Goal: Communication & Community: Answer question/provide support

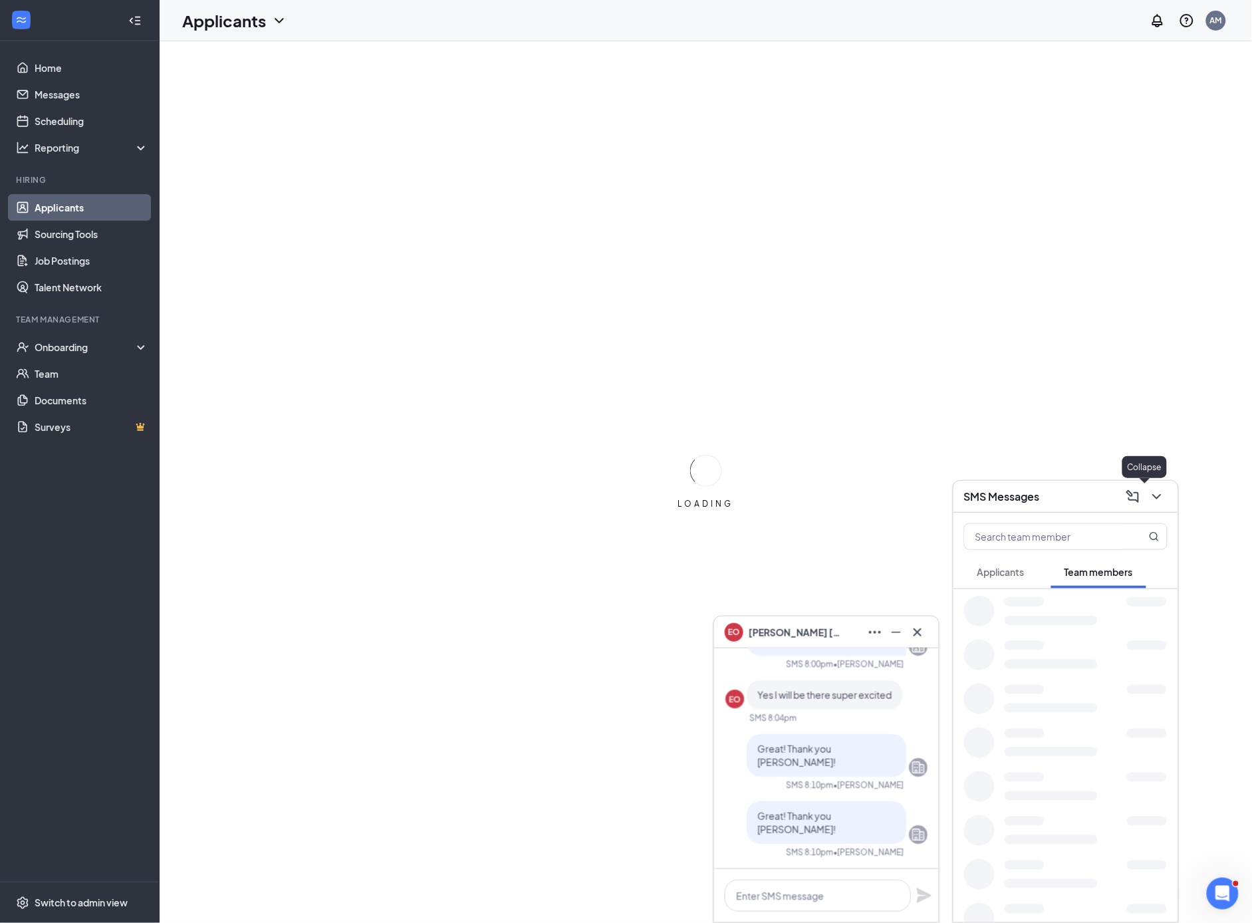
click at [1147, 488] on button at bounding box center [1156, 496] width 21 height 21
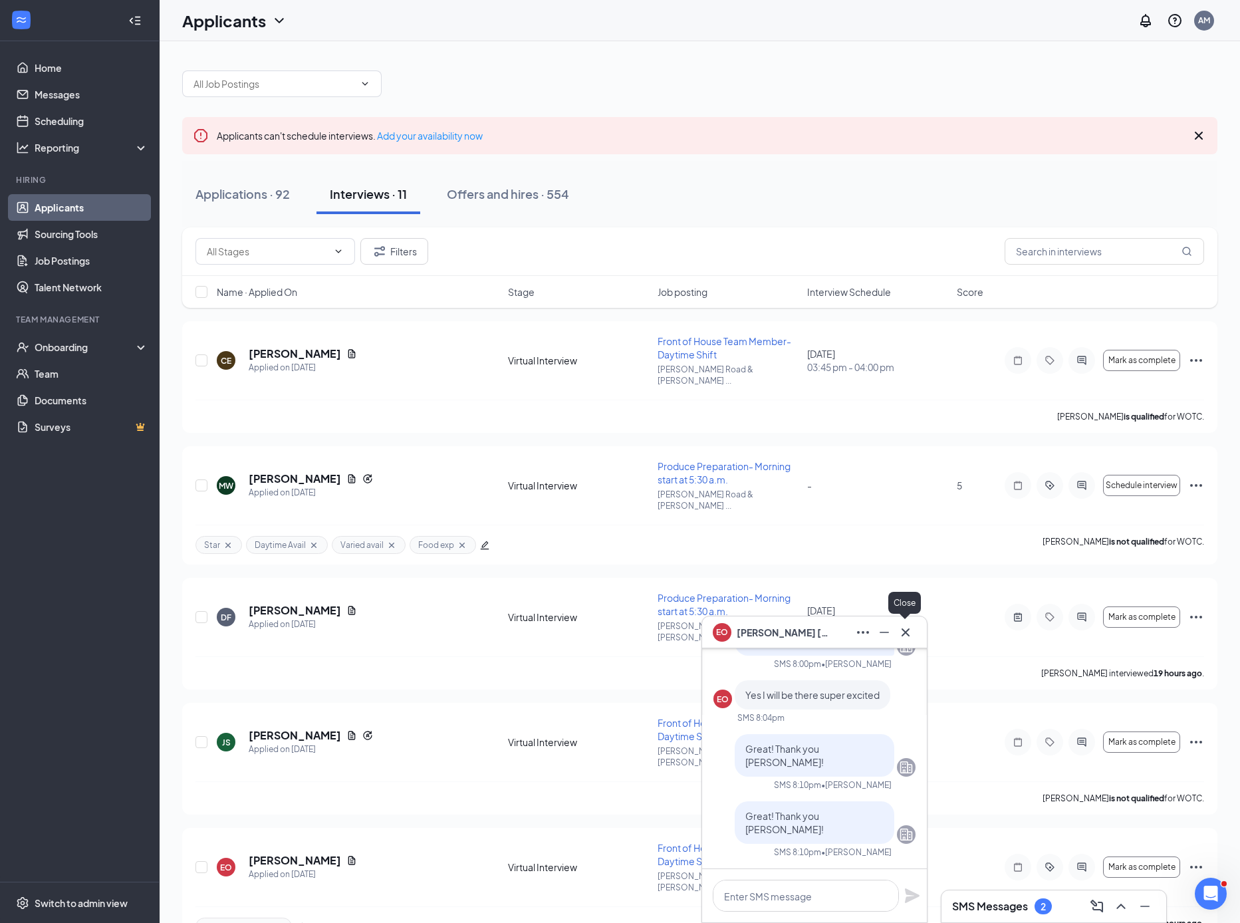
click at [908, 625] on icon "Cross" at bounding box center [906, 632] width 16 height 16
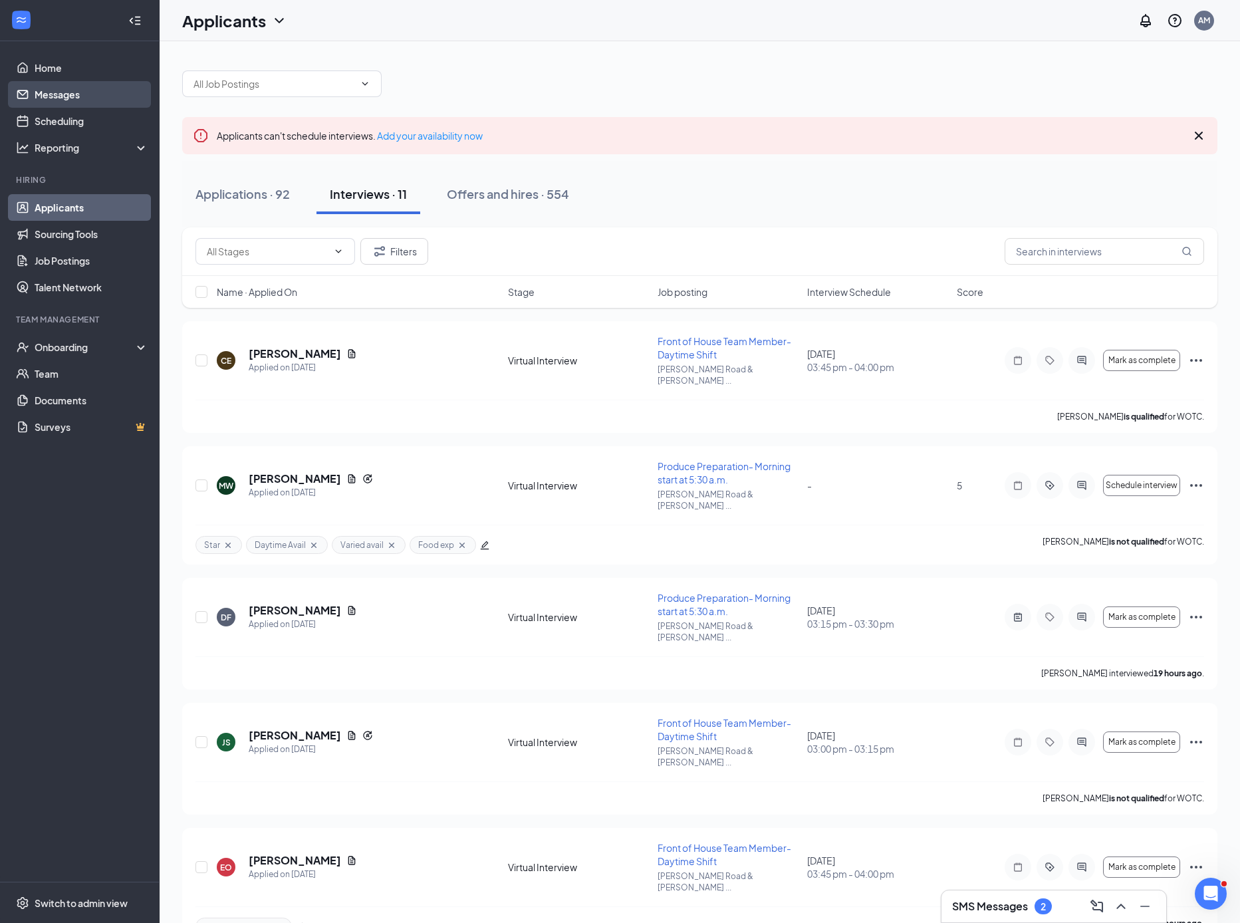
click at [64, 92] on link "Messages" at bounding box center [92, 94] width 114 height 27
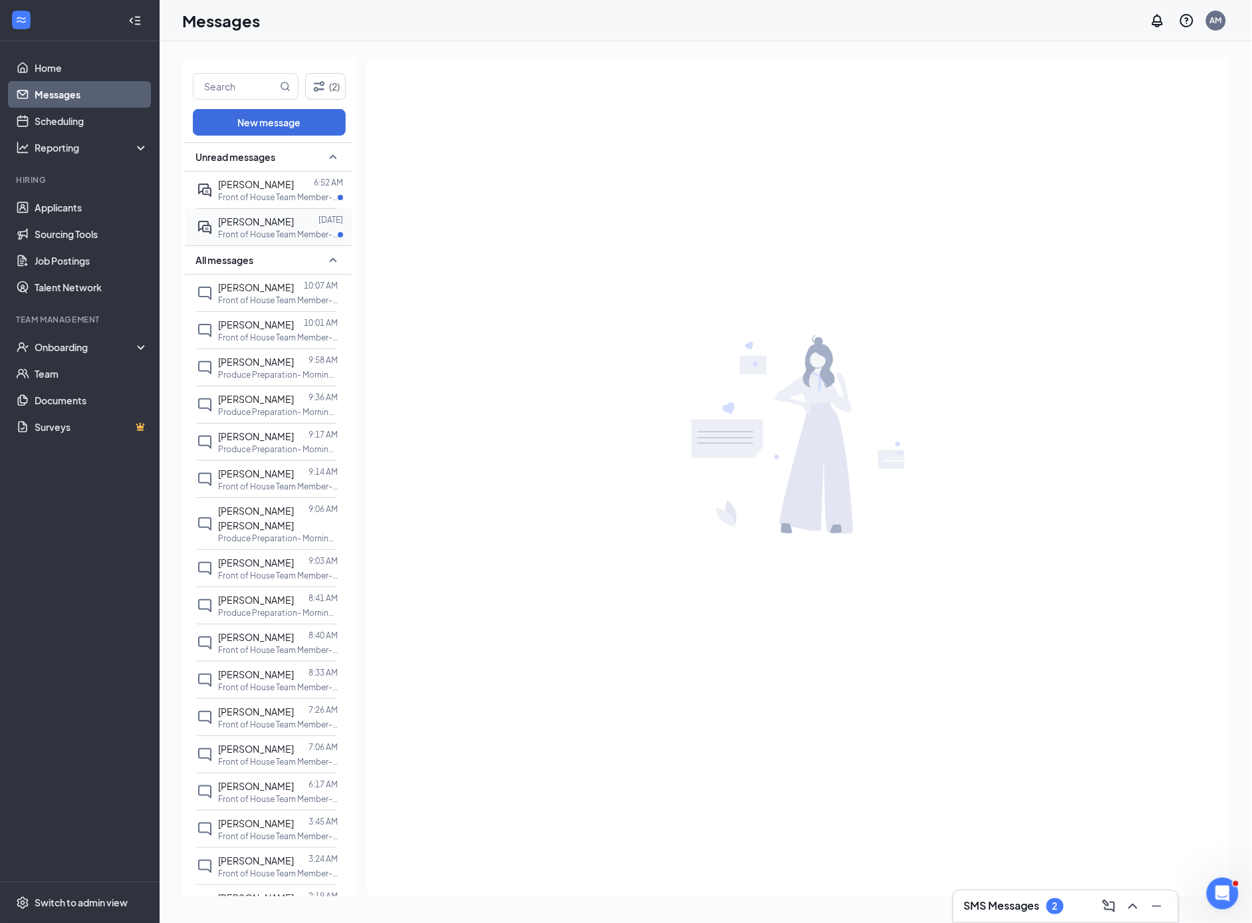
click at [249, 232] on p "Front of House Team Member- Daytime Shift at Craig Road & Scott Robinson" at bounding box center [278, 234] width 120 height 11
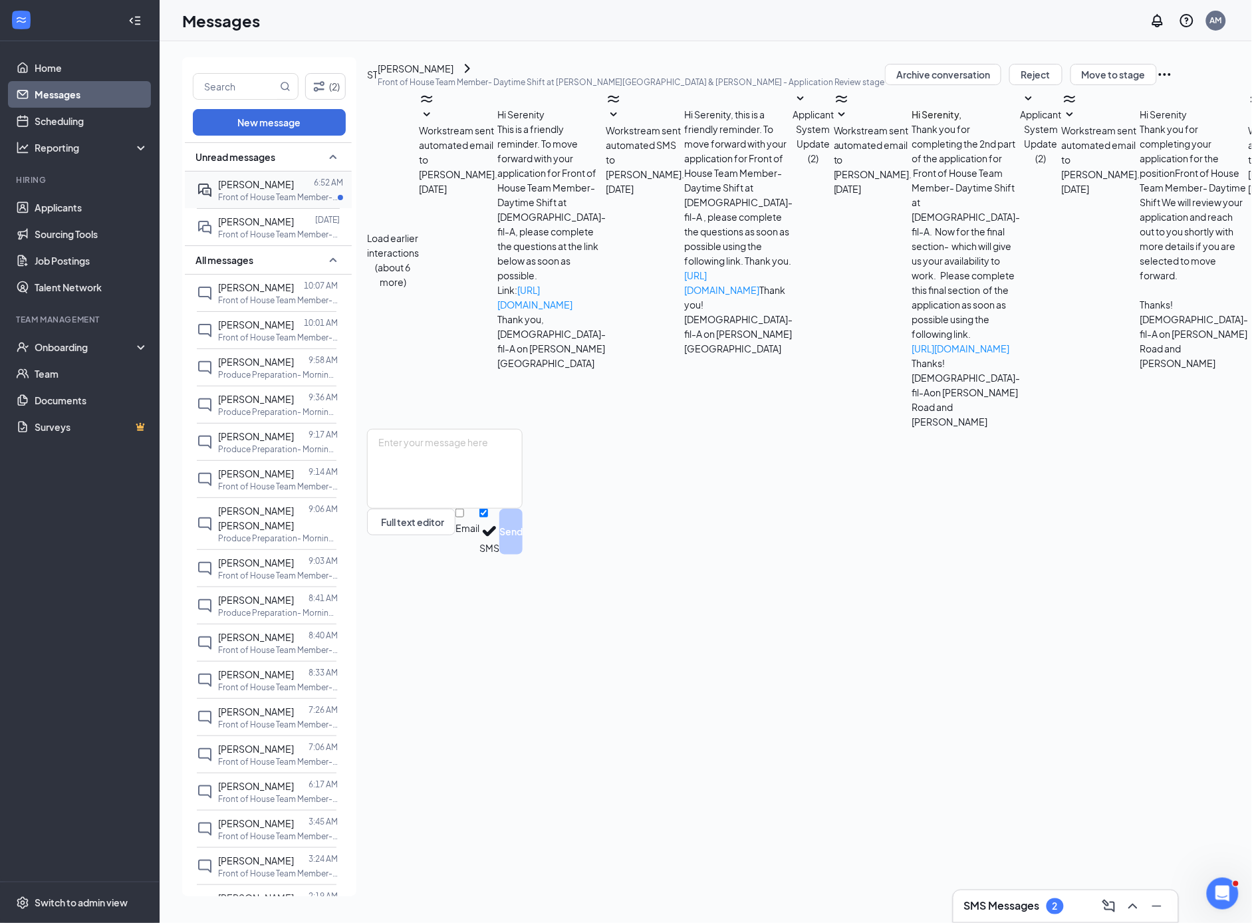
click at [228, 194] on p "Front of House Team Member- Daytime Shift at Craig Road & Scott Robinson" at bounding box center [278, 197] width 120 height 11
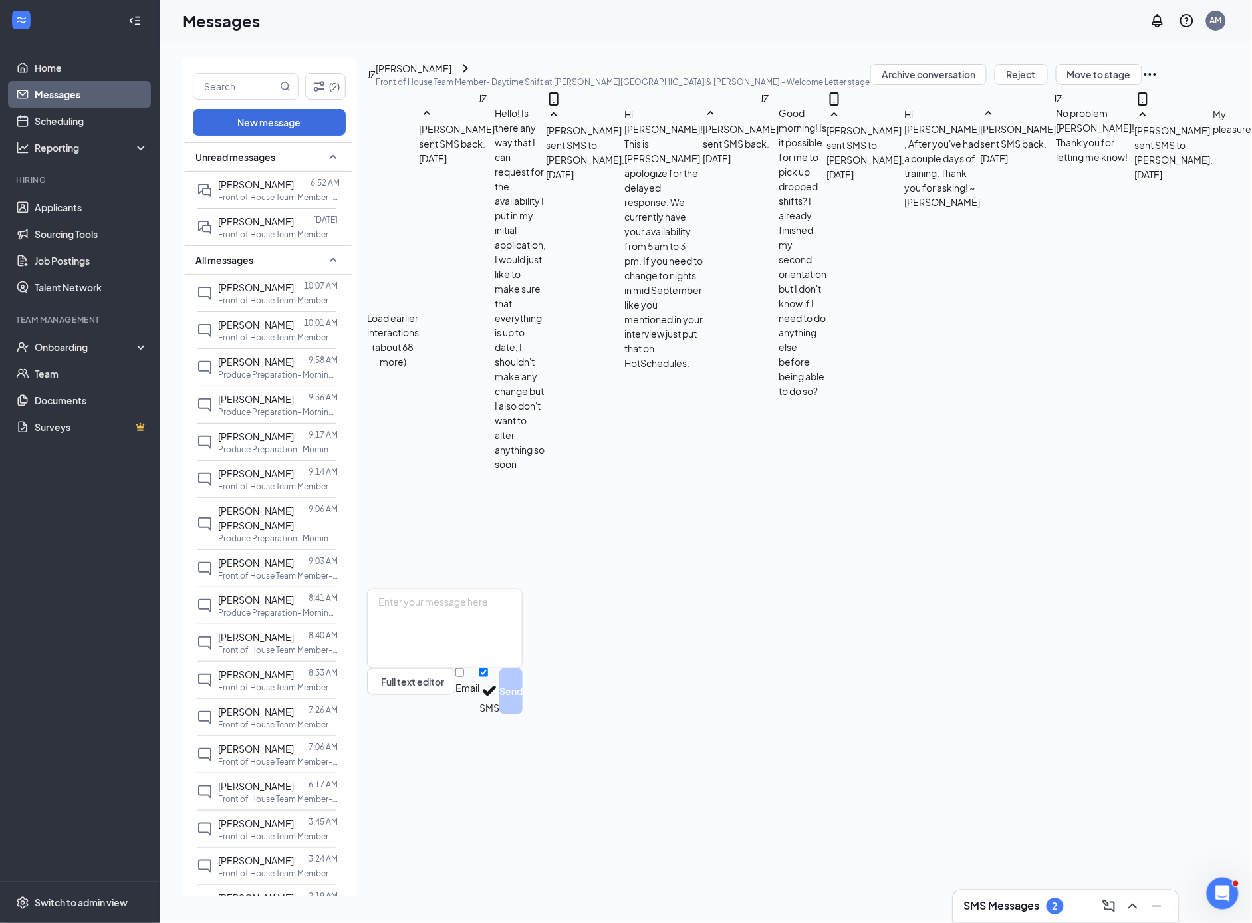
scroll to position [305, 0]
click at [476, 668] on textarea at bounding box center [445, 629] width 156 height 80
click at [523, 668] on textarea "Hi Josue! To call out you need to call the restaurant at 844-588+2699" at bounding box center [445, 629] width 156 height 80
click at [523, 668] on textarea "Hi Josue! To call out you need to call the restaurant at 844-588-2699" at bounding box center [445, 629] width 156 height 80
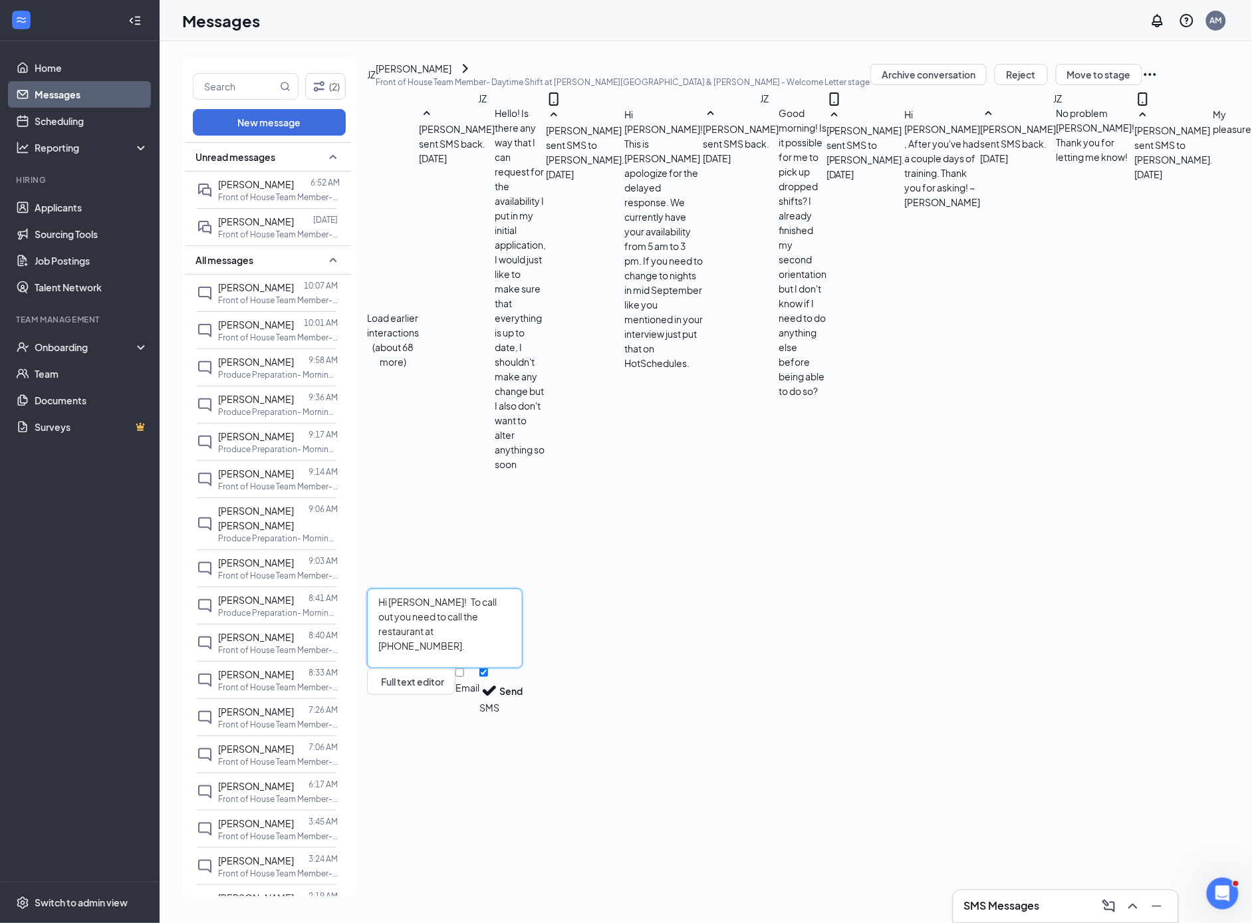
click at [523, 668] on textarea "Hi Josue! To call out you need to call the restaurant at 844-588-2699 ext 700." at bounding box center [445, 629] width 156 height 80
click at [439, 668] on textarea "Hi Josue! To call out you need to call the restaurant at 844-588-2699 ext 700." at bounding box center [445, 629] width 156 height 80
click at [523, 668] on textarea "Hi Josue! To call out you need to call the restaurant at 844-588-2699 ext 700." at bounding box center [445, 629] width 156 height 80
type textarea "Hi Josue! To call out you need to call the restaurant at 844-588-2699 ext 700. …"
click at [523, 714] on button "Send" at bounding box center [510, 691] width 23 height 46
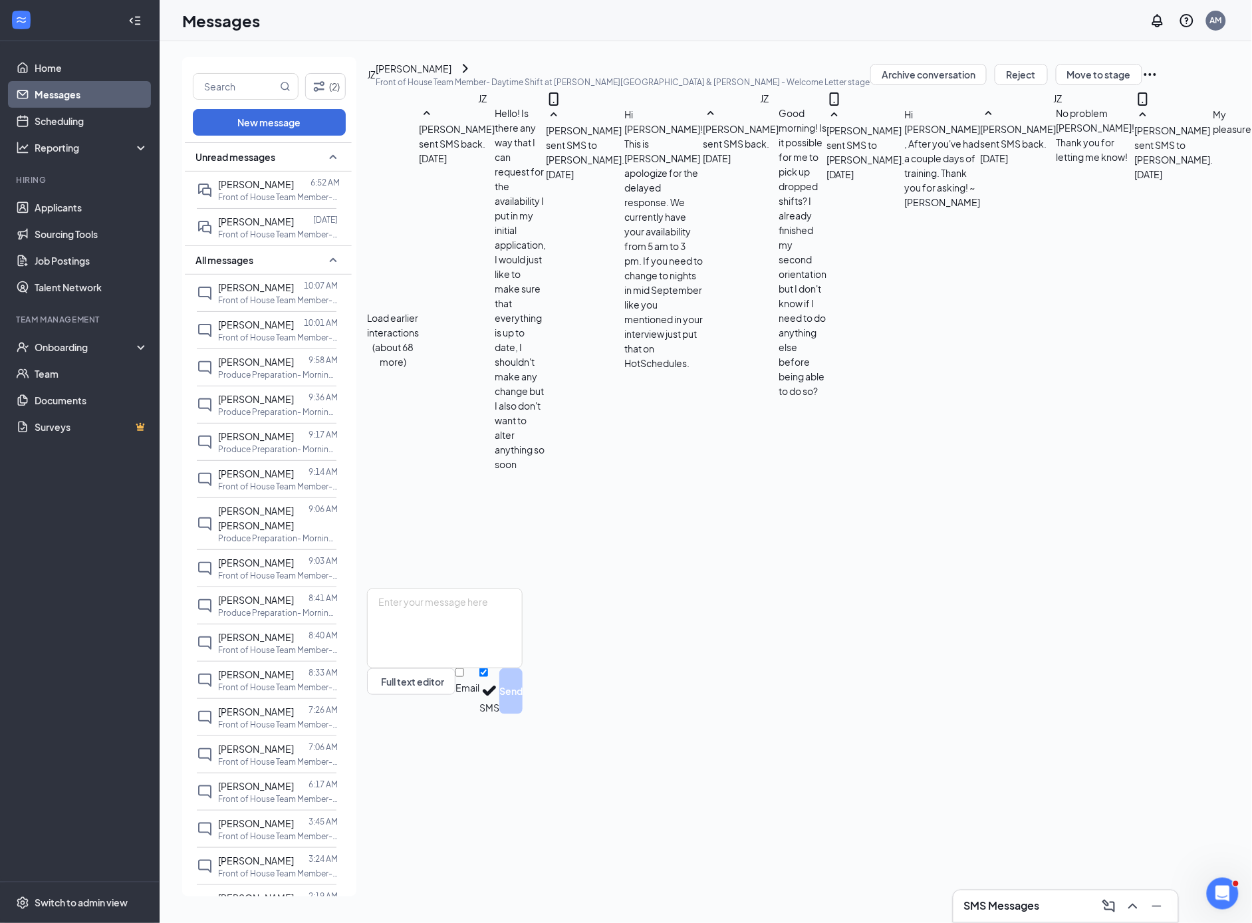
scroll to position [391, 0]
drag, startPoint x: 875, startPoint y: 319, endPoint x: 447, endPoint y: 277, distance: 430.4
copy div "Josue Zamora-Torres sent SMS back. Today 6:50 AM Good morning! I just wanted to…"
click at [267, 240] on p "Front of House Team Member- Daytime Shift at Craig Road & Scott Robinson" at bounding box center [278, 234] width 120 height 11
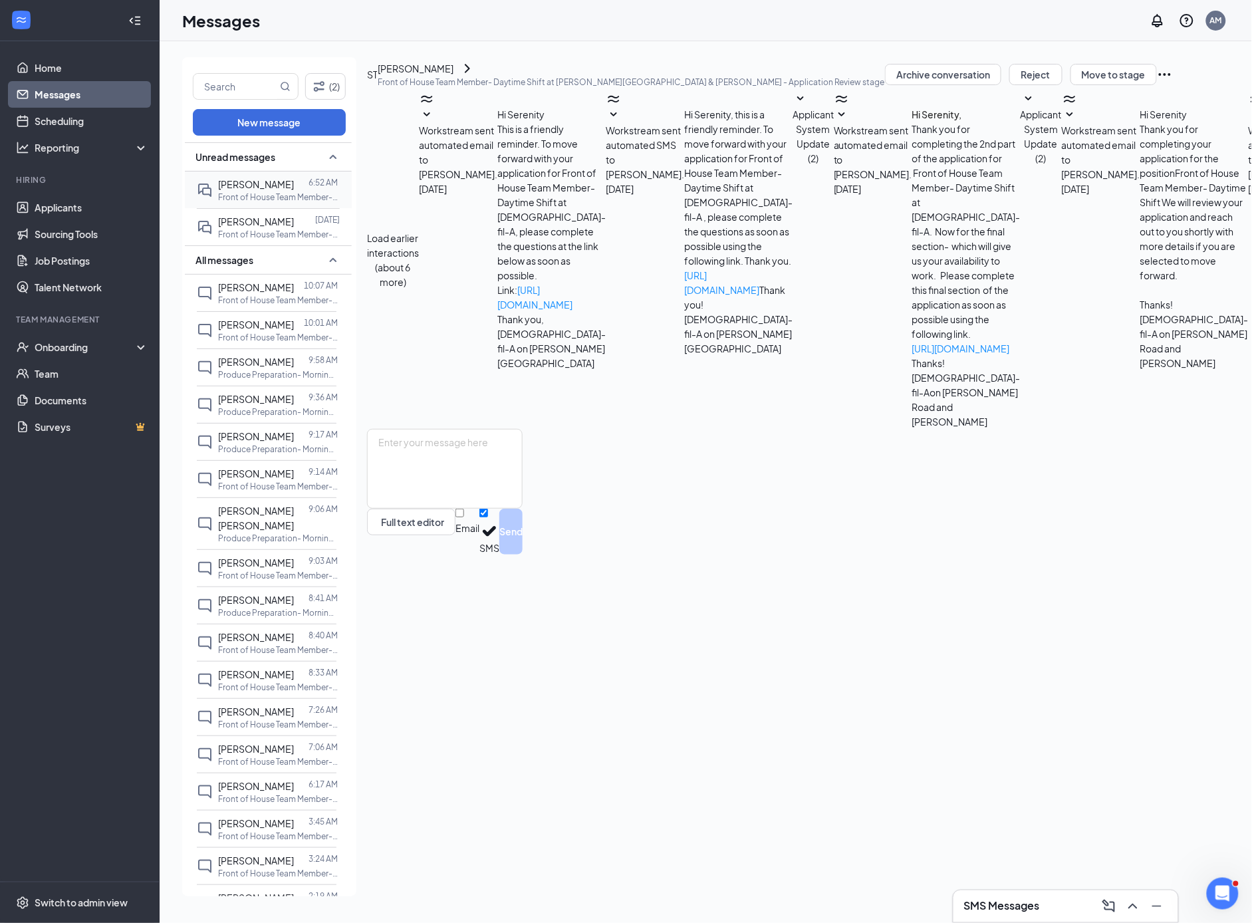
click at [265, 192] on div "Josue Zamora-Torres" at bounding box center [256, 184] width 76 height 15
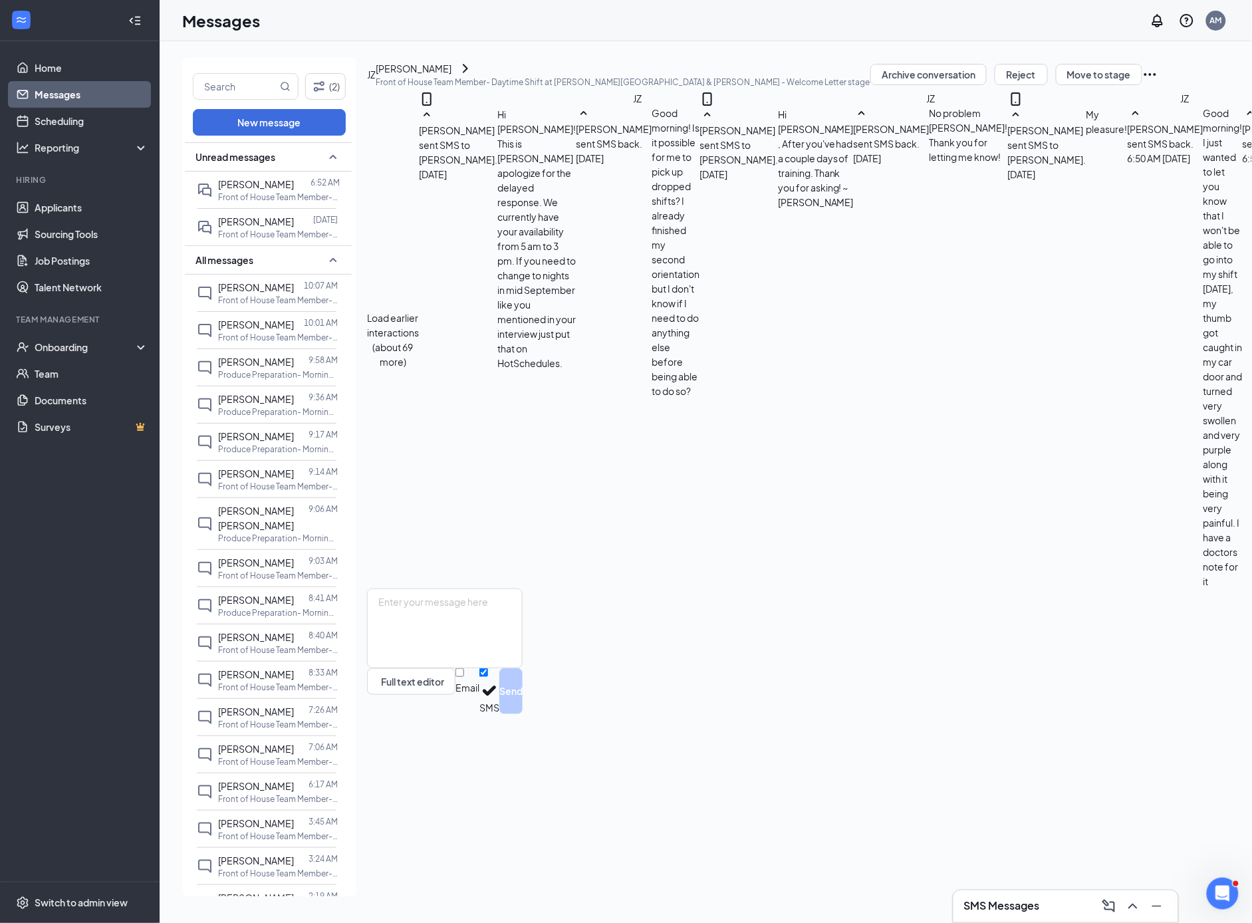
click at [263, 192] on div "Josue Zamora-Torres" at bounding box center [256, 184] width 76 height 15
